Goal: Communication & Community: Answer question/provide support

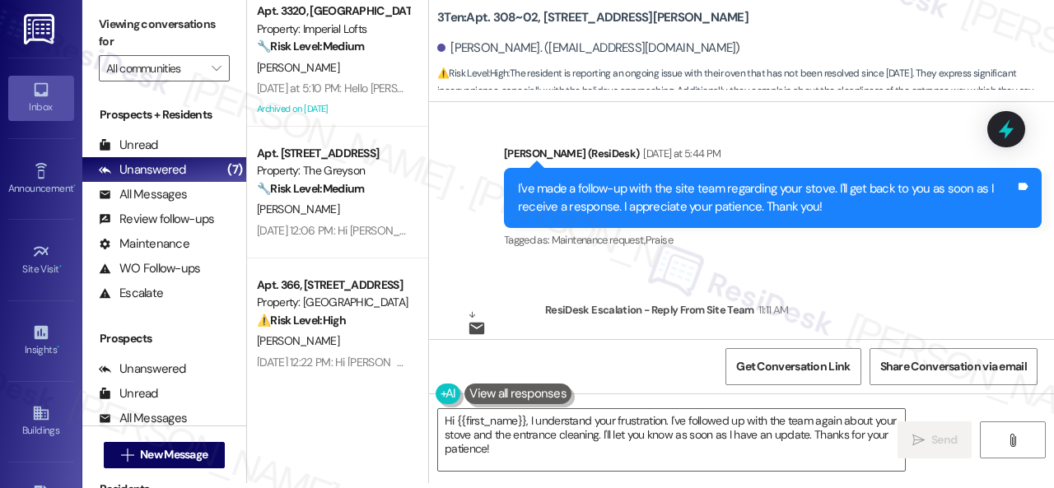
scroll to position [7483, 0]
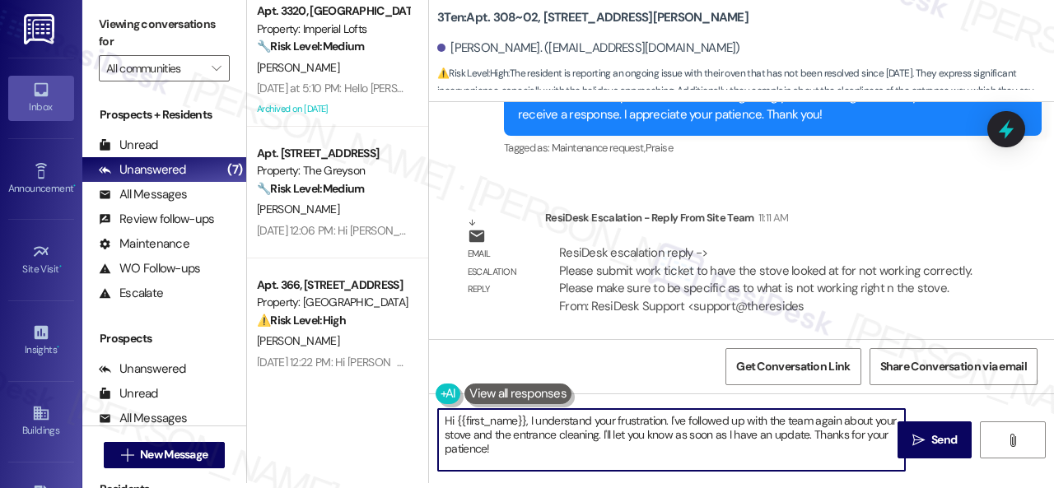
drag, startPoint x: 529, startPoint y: 422, endPoint x: 545, endPoint y: 446, distance: 29.0
click at [545, 446] on textarea "Hi {{first_name}}, I understand your frustration. I've followed up with the tea…" at bounding box center [671, 440] width 467 height 62
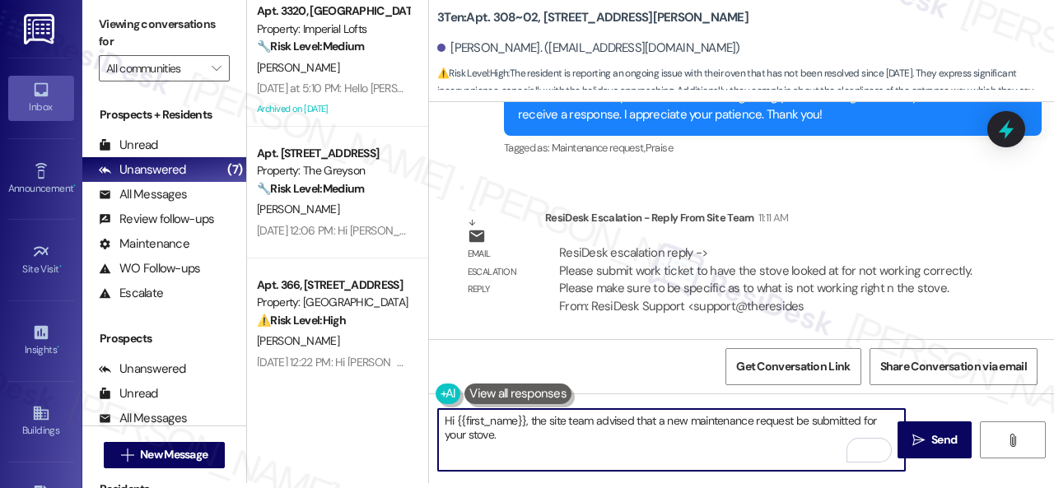
click at [688, 439] on textarea "Hi {{first_name}}, the site team advised that a new maintenance request be subm…" at bounding box center [671, 440] width 467 height 62
paste textarea "I'll be happy to submit it on your behalf. Please provide as much detail as pos…"
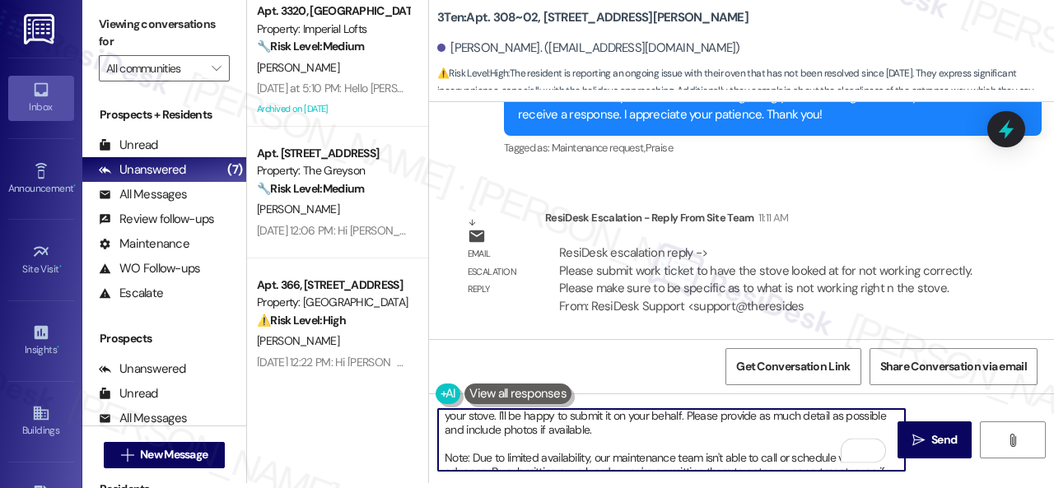
scroll to position [0, 0]
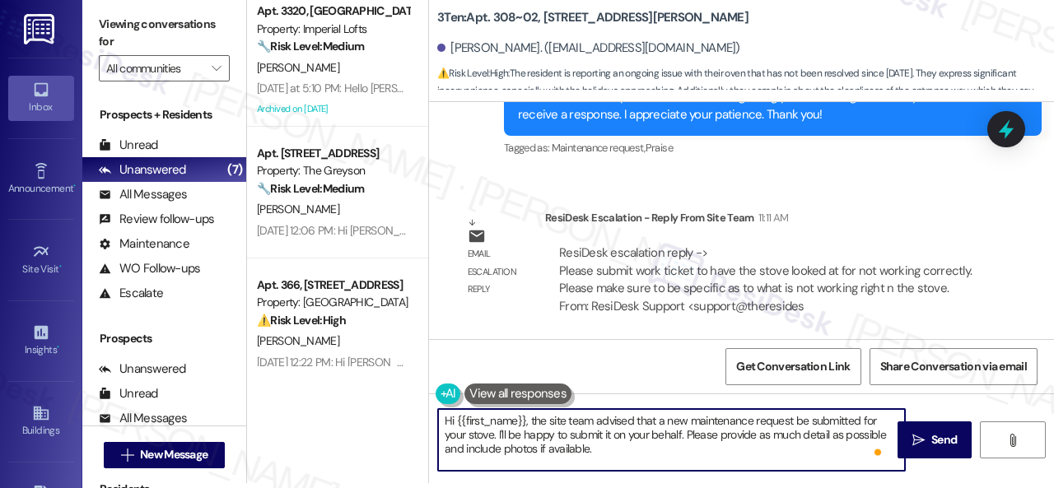
click at [447, 446] on textarea "Hi {{first_name}}, the site team advised that a new maintenance request be subm…" at bounding box center [671, 440] width 467 height 62
click at [445, 451] on textarea "Hi {{first_name}}, the site team advised that a new maintenance request be subm…" at bounding box center [671, 440] width 467 height 62
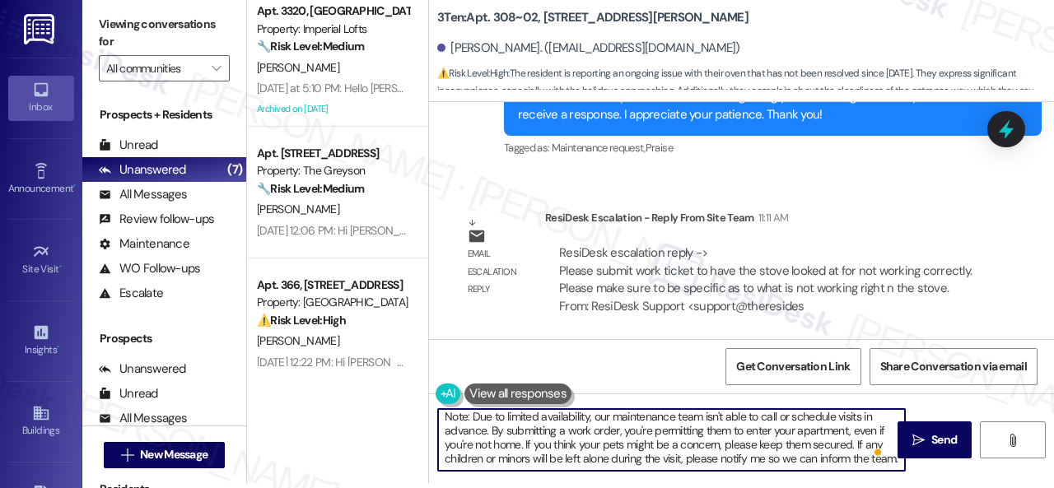
scroll to position [25, 0]
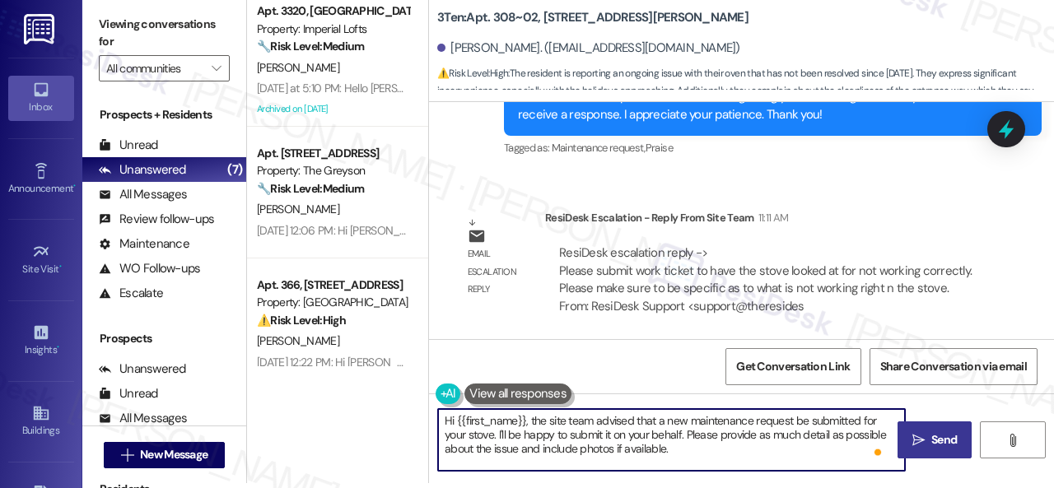
type textarea "Hi {{first_name}}, the site team advised that a new maintenance request be subm…"
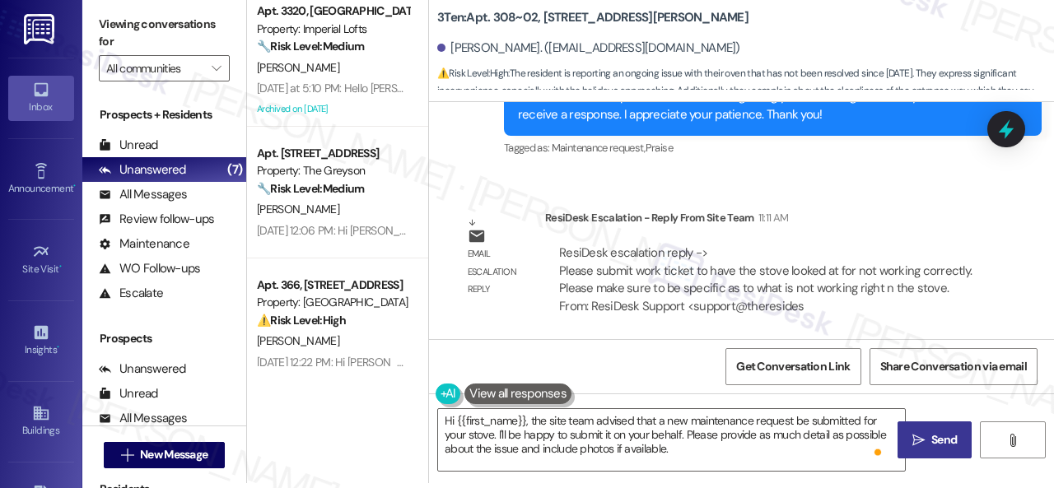
click at [913, 438] on icon "" at bounding box center [919, 440] width 12 height 13
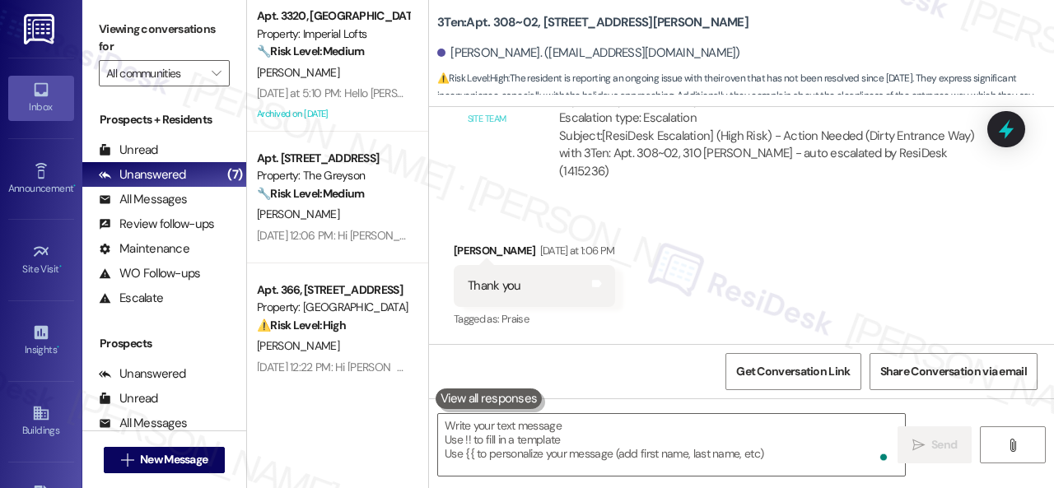
scroll to position [6763, 0]
click at [817, 278] on div "Received via SMS Roberta Jones Yesterday at 1:06 PM Thank you Tags and notes Ta…" at bounding box center [741, 276] width 625 height 139
click at [778, 279] on div "Received via SMS Roberta Jones Yesterday at 1:06 PM Thank you Tags and notes Ta…" at bounding box center [741, 276] width 625 height 139
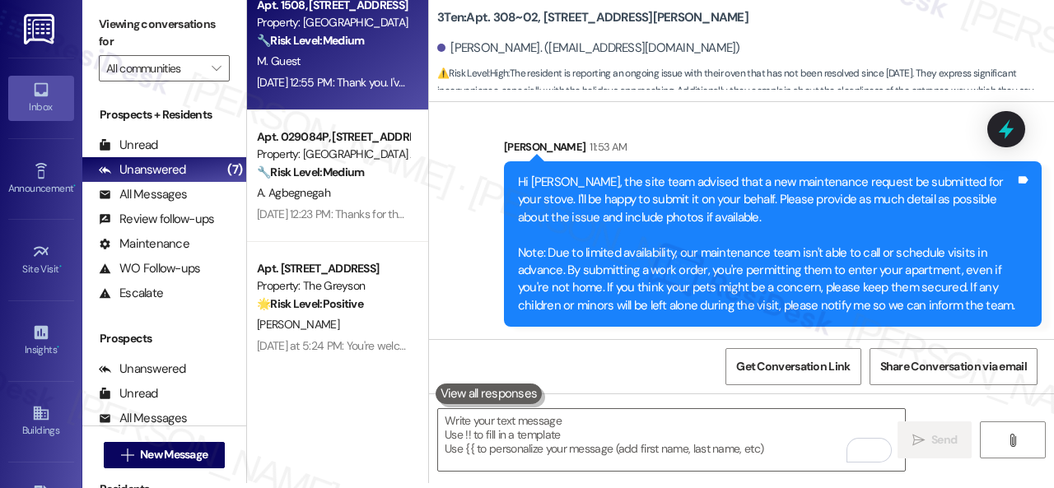
scroll to position [682, 0]
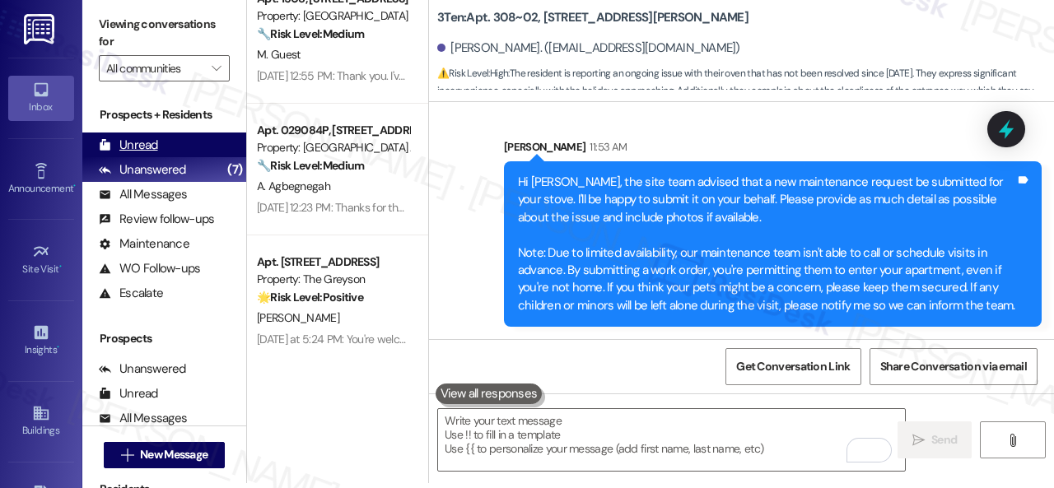
click at [137, 138] on div "Unread" at bounding box center [128, 145] width 59 height 17
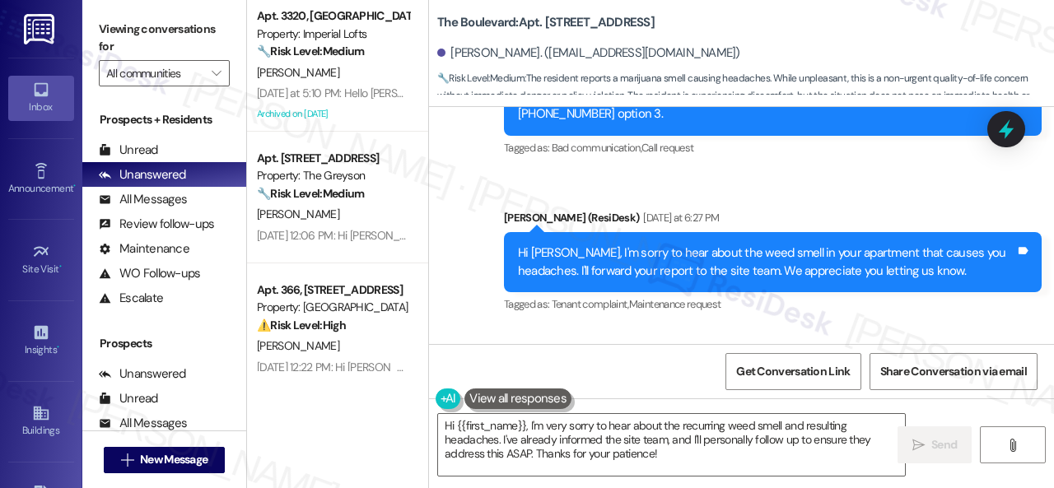
scroll to position [9694, 0]
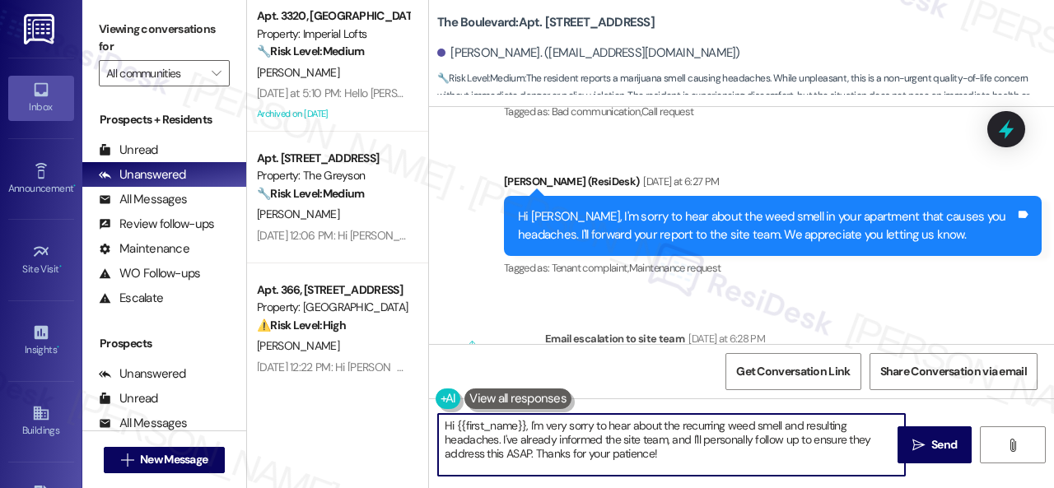
drag, startPoint x: 527, startPoint y: 428, endPoint x: 671, endPoint y: 462, distance: 147.4
click at [672, 463] on textarea "Hi {{first_name}}, I'm very sorry to hear about the recurring weed smell and re…" at bounding box center [671, 445] width 467 height 62
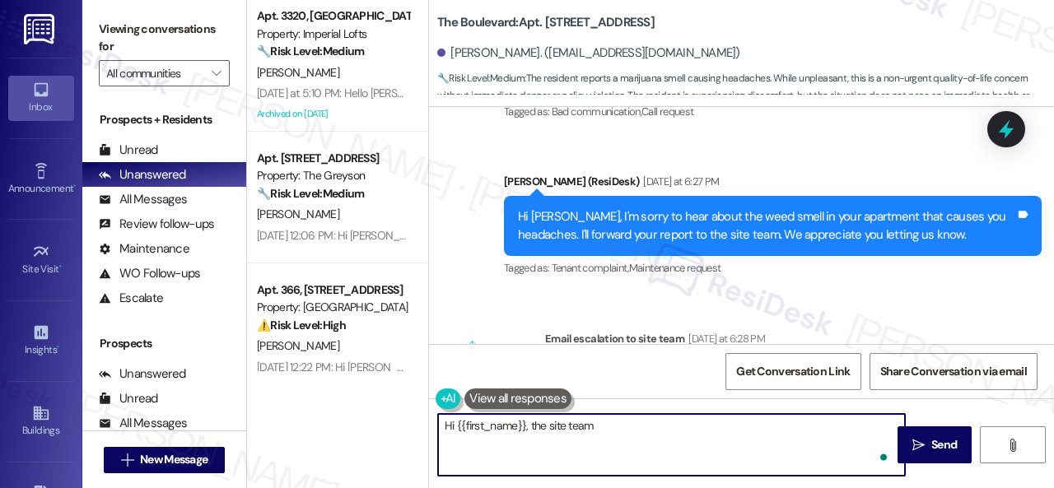
type textarea "Hi {{first_name}}, the site team"
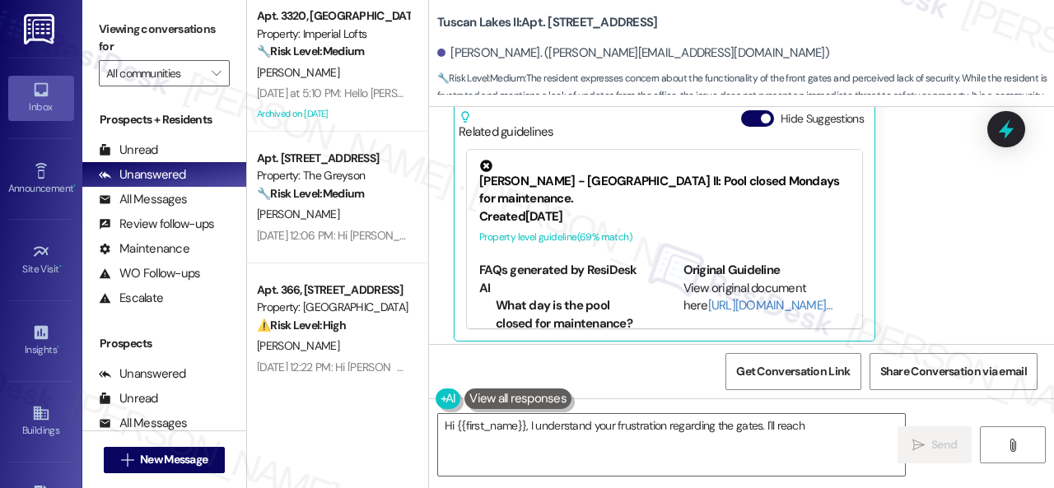
scroll to position [4455, 0]
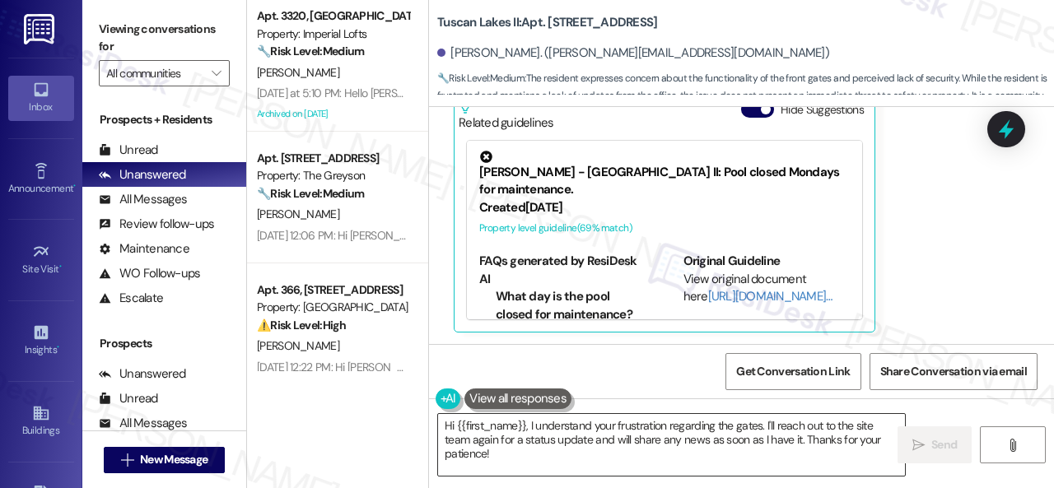
drag, startPoint x: 529, startPoint y: 429, endPoint x: 543, endPoint y: 470, distance: 43.5
click at [543, 470] on textarea "Hi {{first_name}}, I understand your frustration regarding the gates. I'll reac…" at bounding box center [671, 445] width 467 height 62
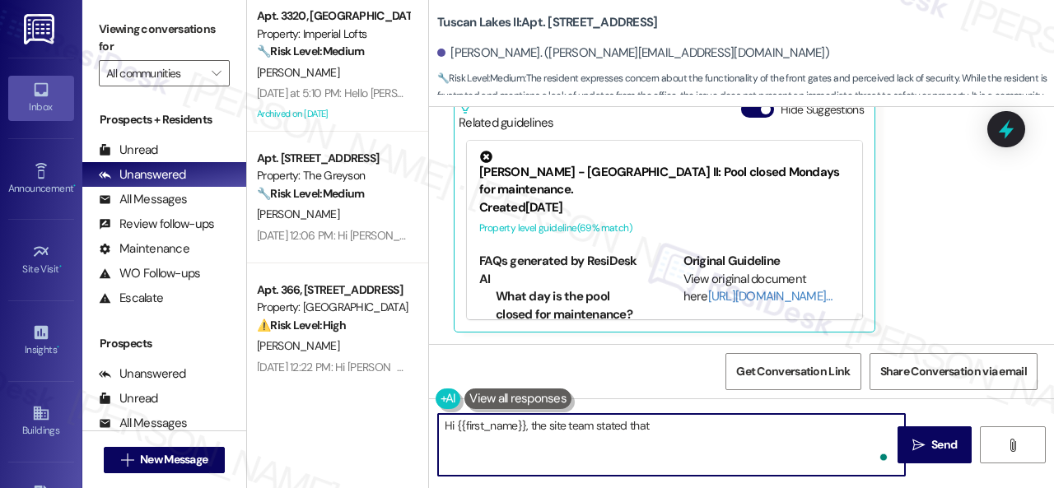
paste textarea "the gate was significantly damaged by a delivery truck. The parts have been ord…"
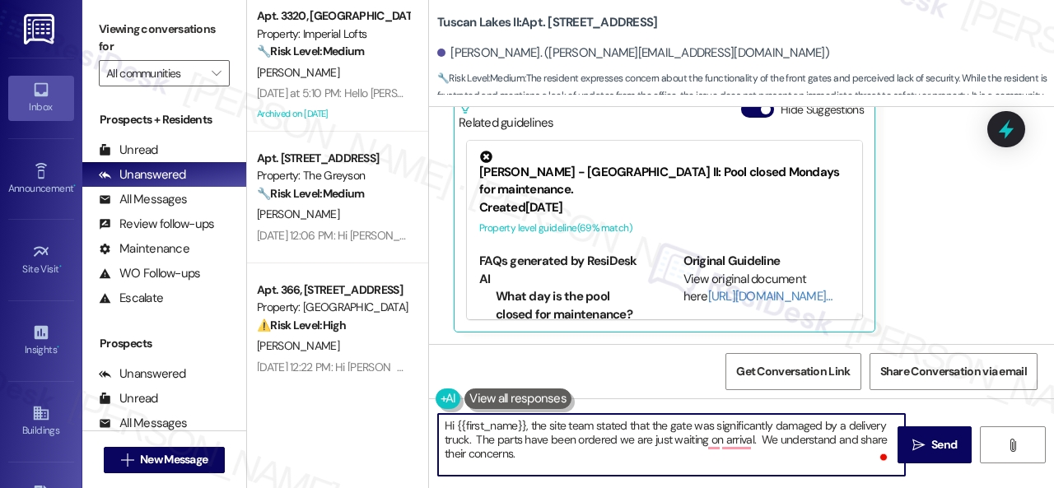
click at [625, 437] on textarea "Hi {{first_name}}, the site team stated that the gate was significantly damaged…" at bounding box center [671, 445] width 467 height 62
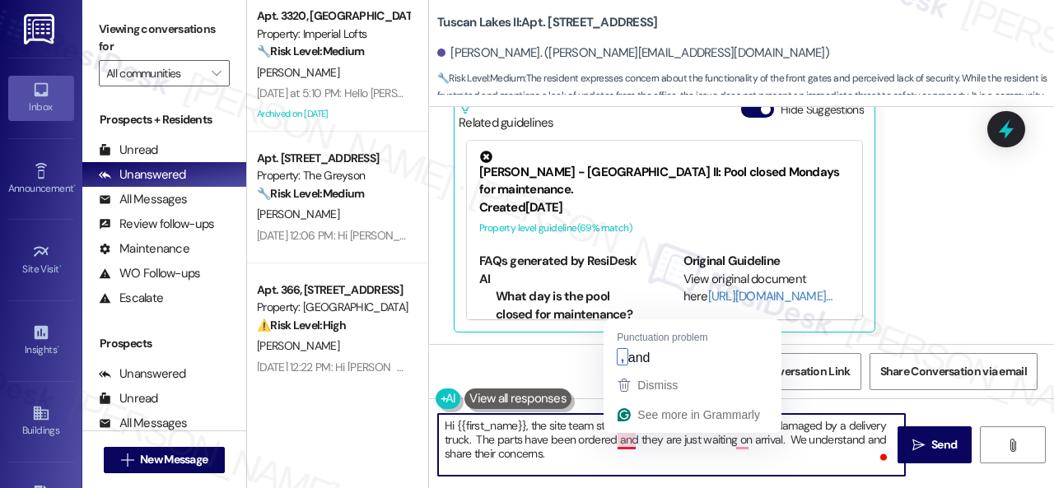
click at [629, 437] on textarea "Hi {{first_name}}, the site team stated that the gate was significantly damaged…" at bounding box center [671, 445] width 467 height 62
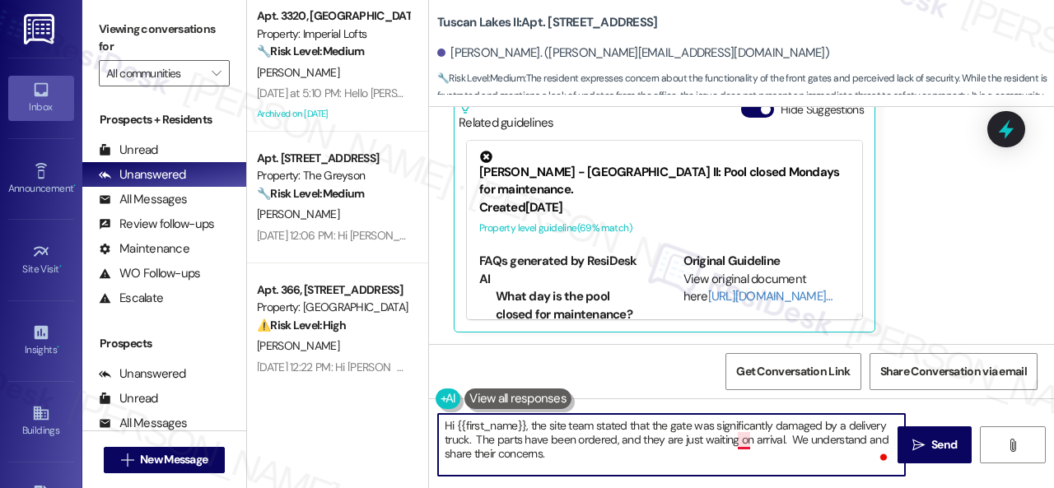
click at [738, 442] on textarea "Hi {{first_name}}, the site team stated that the gate was significantly damaged…" at bounding box center [671, 445] width 467 height 62
click at [754, 440] on textarea "Hi {{first_name}}, the site team stated that the gate was significantly damaged…" at bounding box center [671, 445] width 467 height 62
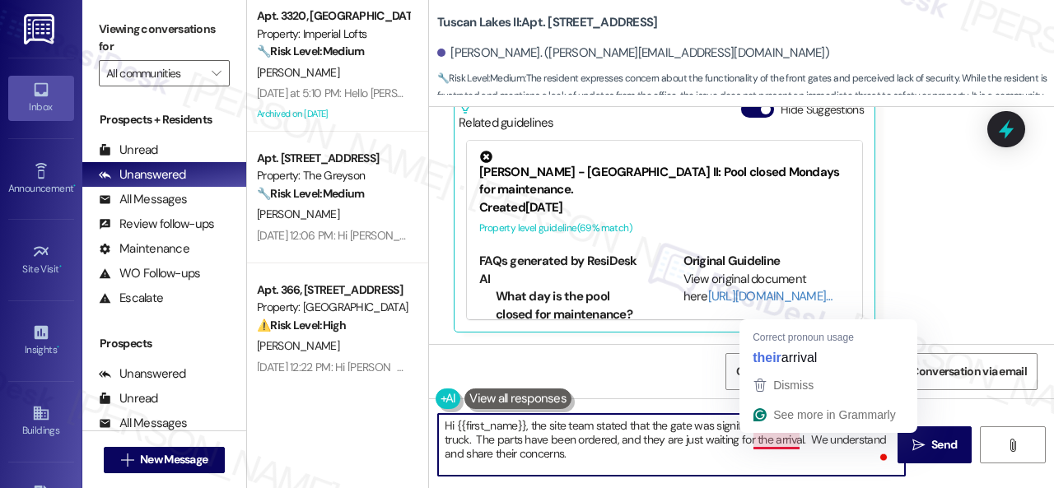
click at [797, 441] on textarea "Hi {{first_name}}, the site team stated that the gate was significantly damaged…" at bounding box center [671, 445] width 467 height 62
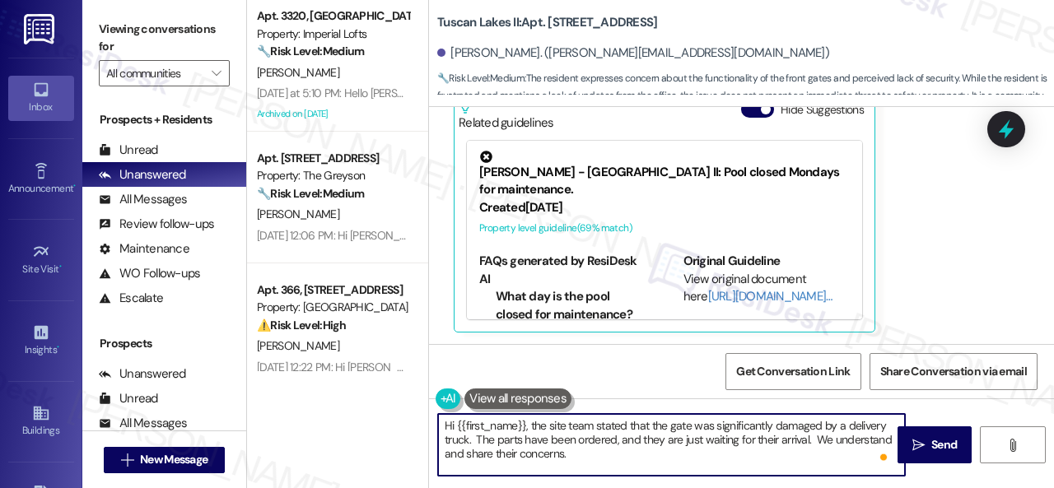
click at [817, 441] on textarea "Hi {{first_name}}, the site team stated that the gate was significantly damaged…" at bounding box center [671, 445] width 467 height 62
click at [502, 454] on textarea "Hi {{first_name}}, the site team stated that the gate was significantly damaged…" at bounding box center [671, 445] width 467 height 62
click at [611, 456] on textarea "Hi {{first_name}}, the site team stated that the gate was significantly damaged…" at bounding box center [671, 445] width 467 height 62
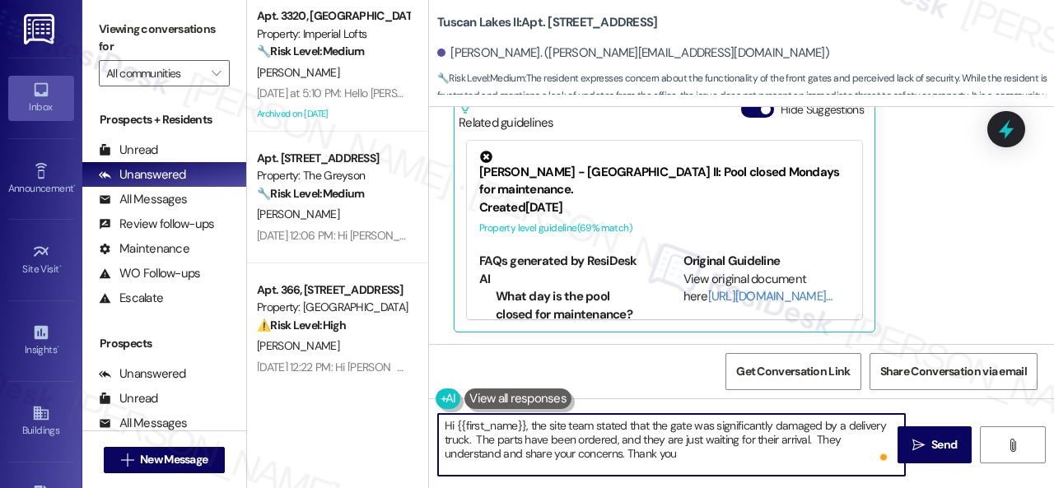
type textarea "Hi {{first_name}}, the site team stated that the gate was significantly damaged…"
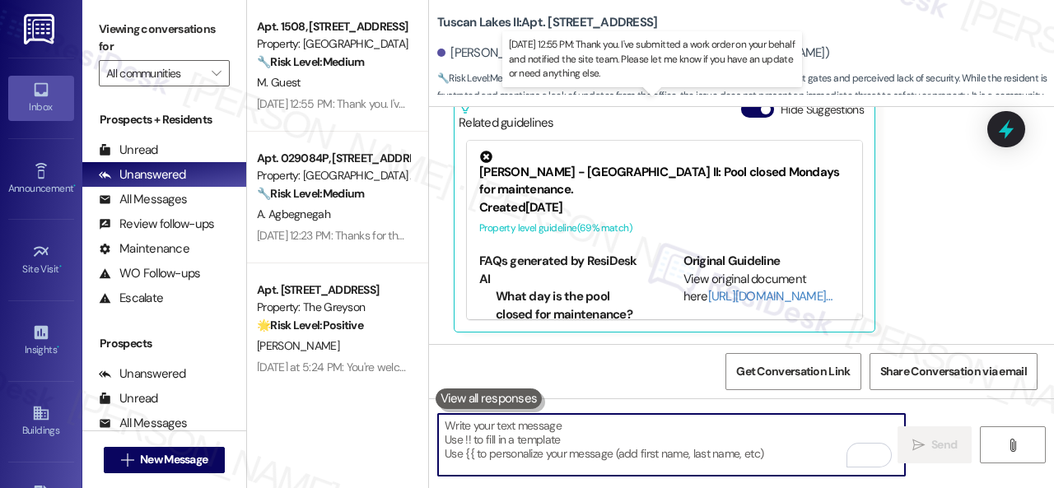
scroll to position [682, 0]
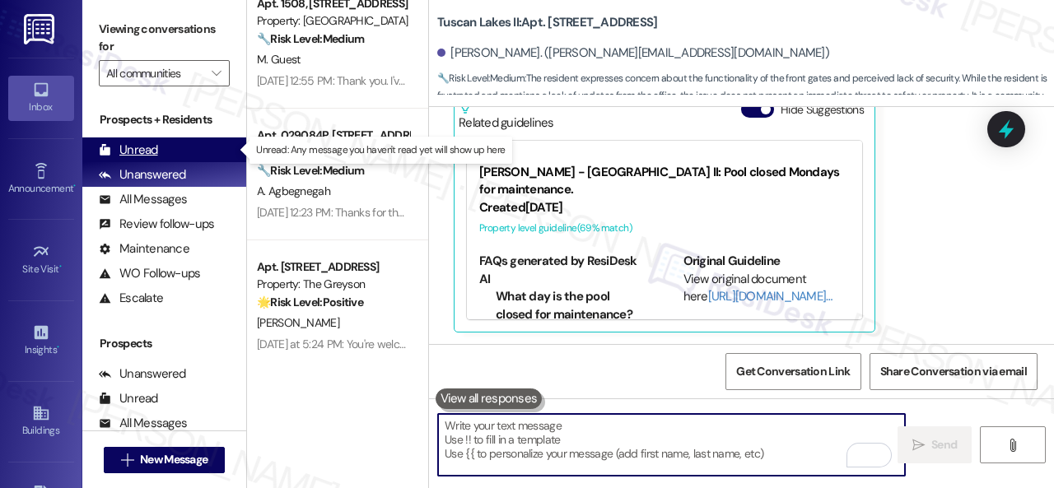
click at [145, 146] on div "Unread" at bounding box center [128, 150] width 59 height 17
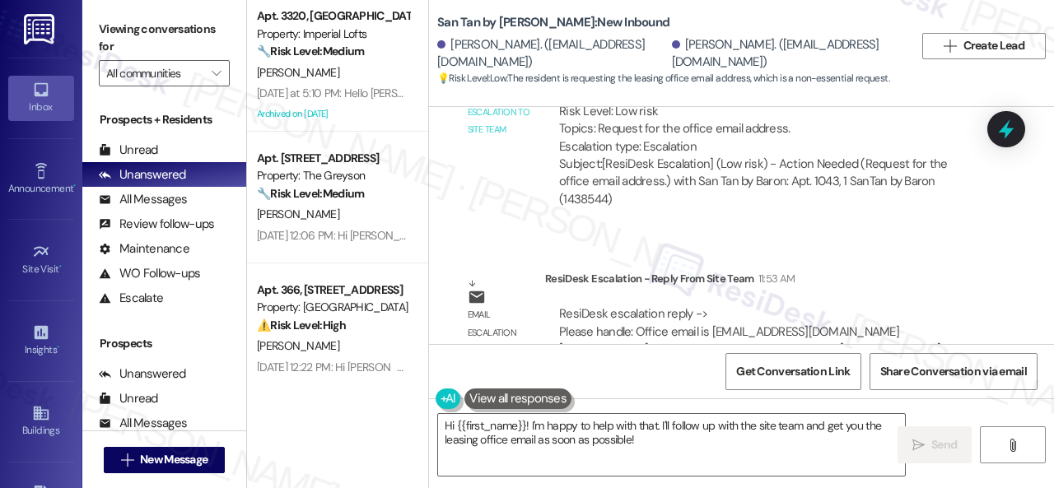
scroll to position [1316, 0]
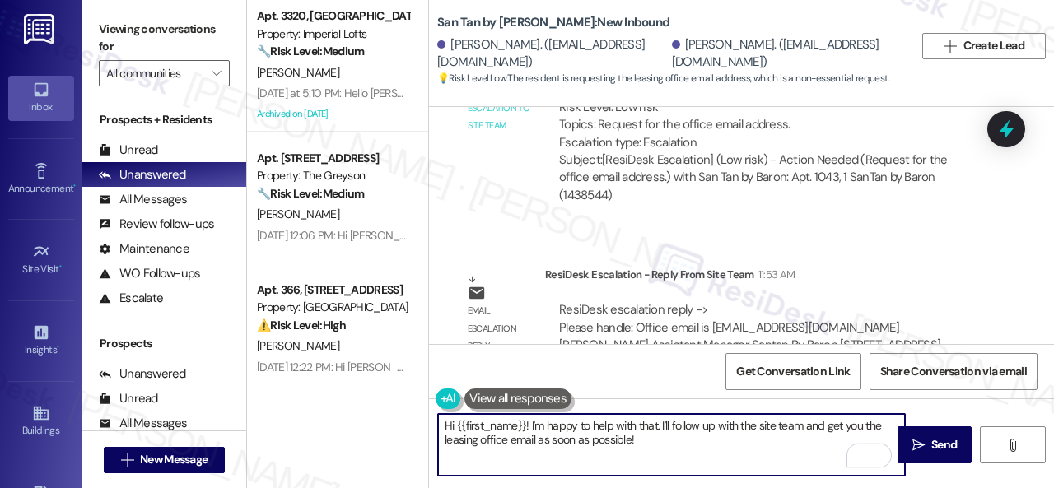
drag, startPoint x: 651, startPoint y: 441, endPoint x: 527, endPoint y: 426, distance: 124.4
click at [527, 426] on textarea "Hi {{first_name}}! I'm happy to help with that. I'll follow up with the site te…" at bounding box center [671, 445] width 467 height 62
click at [460, 423] on textarea "Hi {{first_name}}! I'm happy to help with that. I'll follow up with the site te…" at bounding box center [671, 445] width 467 height 62
drag, startPoint x: 455, startPoint y: 424, endPoint x: 525, endPoint y: 420, distance: 70.1
click at [525, 420] on textarea "Hi {{first_name}}! I'm happy to help with that. I'll follow up with the site te…" at bounding box center [671, 445] width 467 height 62
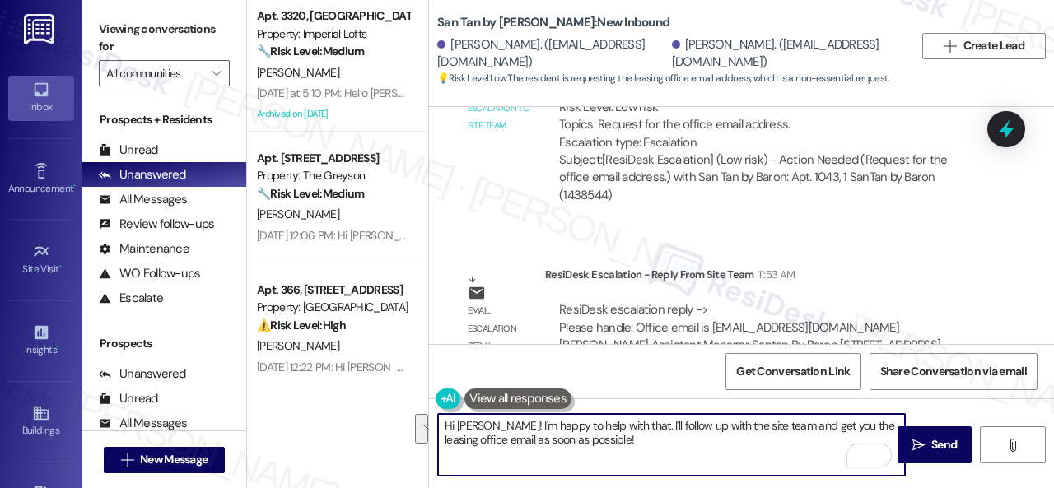
drag, startPoint x: 480, startPoint y: 423, endPoint x: 678, endPoint y: 446, distance: 199.0
click at [678, 446] on textarea "Hi Julia! I'm happy to help with that. I'll follow up with the site team and ge…" at bounding box center [671, 445] width 467 height 62
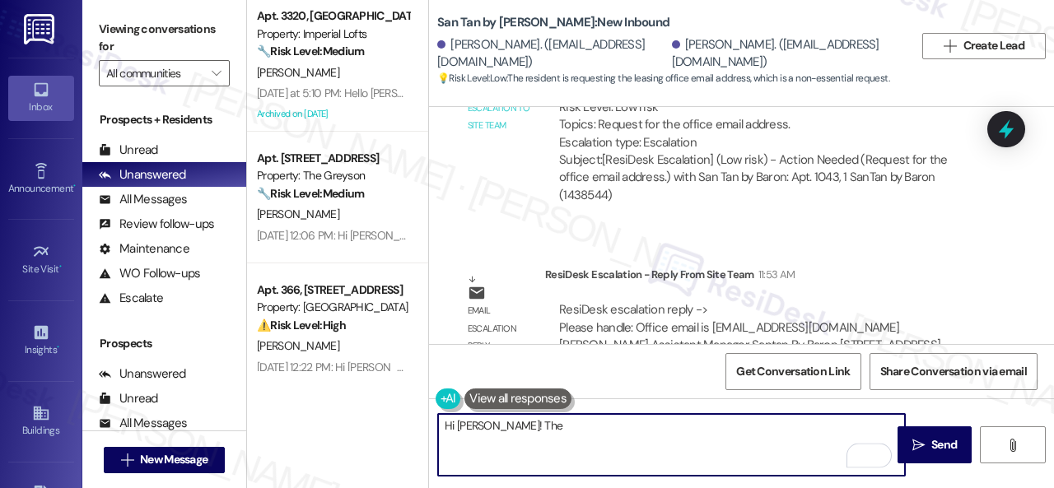
paste textarea "ffice email is leasing.santan@baronproperties.com"
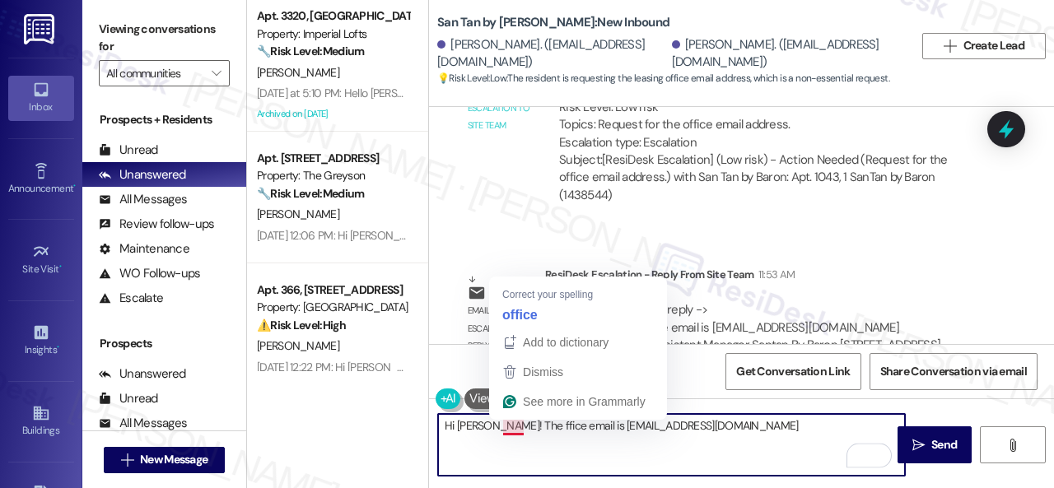
click at [519, 427] on textarea "Hi Julia! The ffice email is leasing.santan@baronproperties.com" at bounding box center [671, 445] width 467 height 62
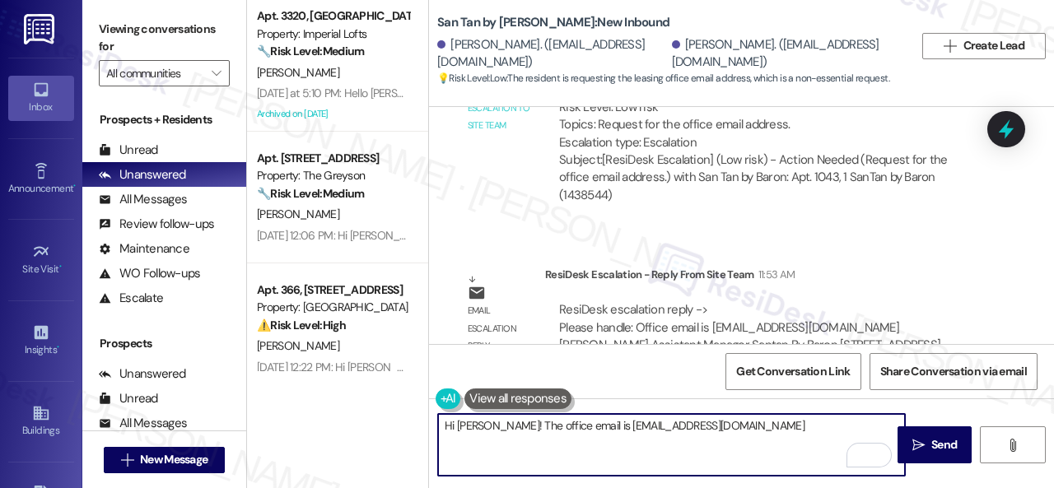
click at [769, 428] on textarea "Hi Julia! The office email is leasing.santan@baronproperties.com" at bounding box center [671, 445] width 467 height 62
type textarea "Hi Julia! The office email is leasing.santan@baronproperties.com. Thank you!"
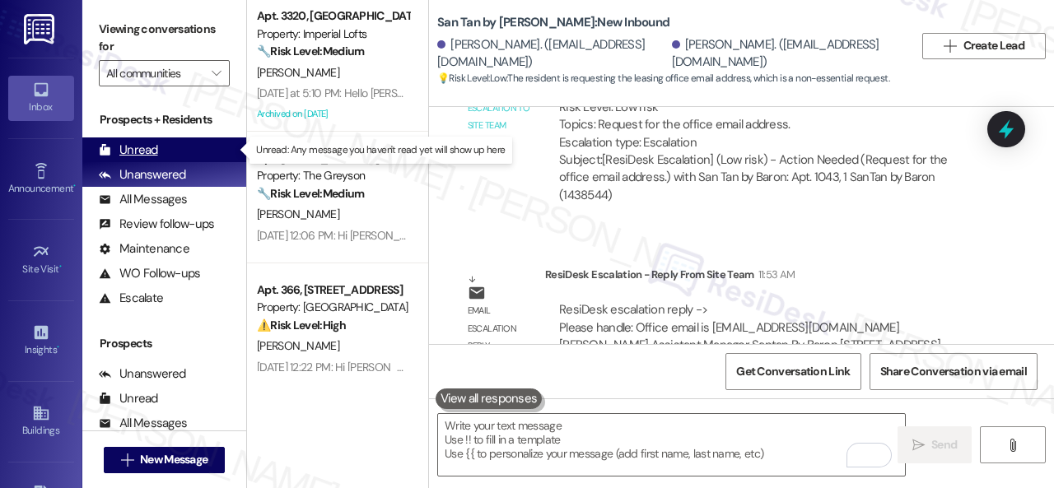
click at [142, 146] on div "Unread" at bounding box center [128, 150] width 59 height 17
